Goal: Task Accomplishment & Management: Manage account settings

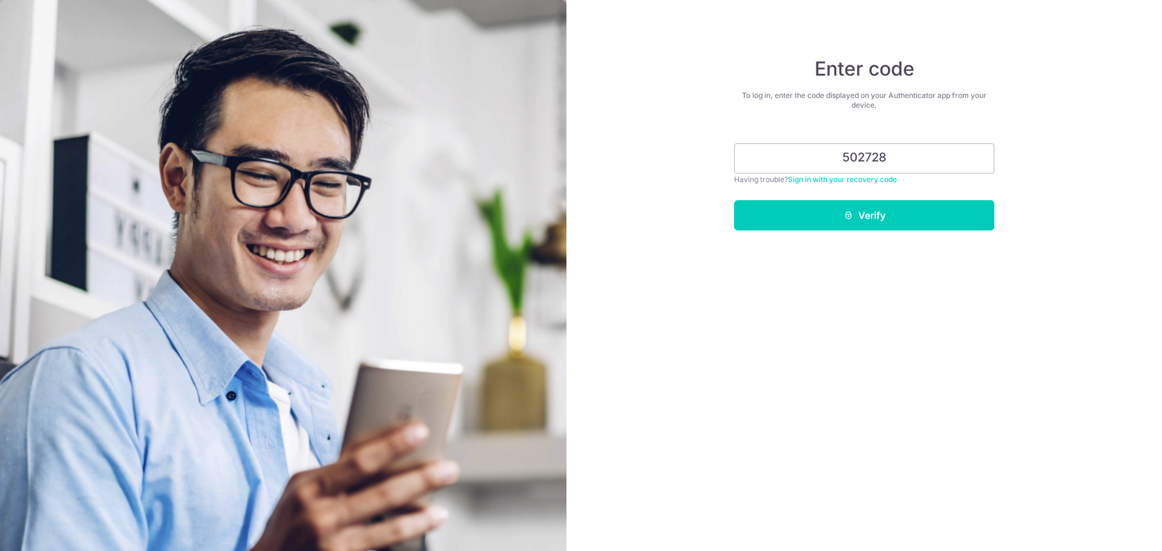
type input "502728"
click at [734, 200] on button "Verify" at bounding box center [864, 215] width 260 height 30
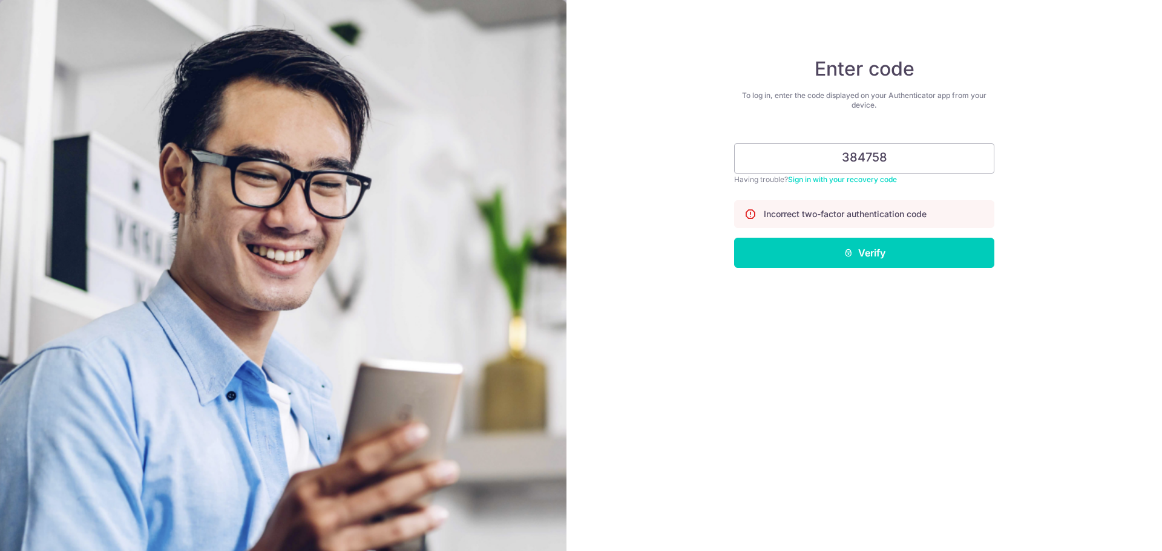
type input "384758"
click at [734, 238] on button "Verify" at bounding box center [864, 253] width 260 height 30
